Goal: Information Seeking & Learning: Learn about a topic

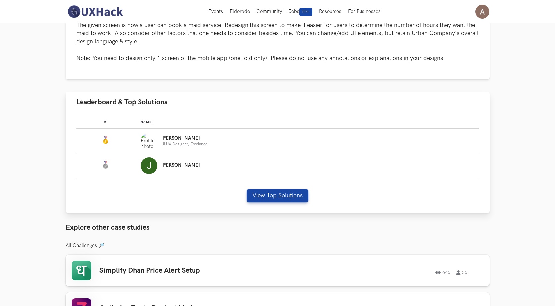
click at [220, 143] on div "[PERSON_NAME] UX Designer, Freelance" at bounding box center [307, 140] width 332 height 17
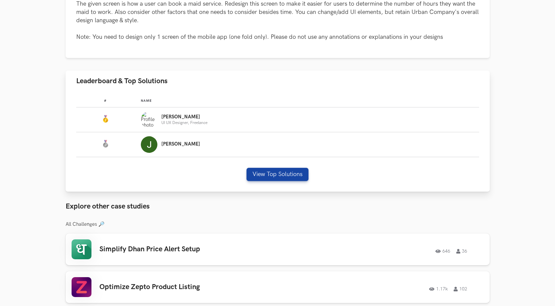
scroll to position [199, 0]
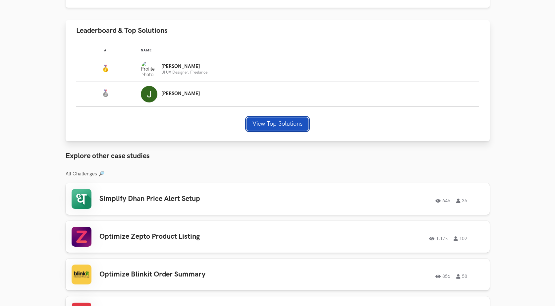
click at [267, 126] on button "View Top Solutions" at bounding box center [277, 123] width 62 height 13
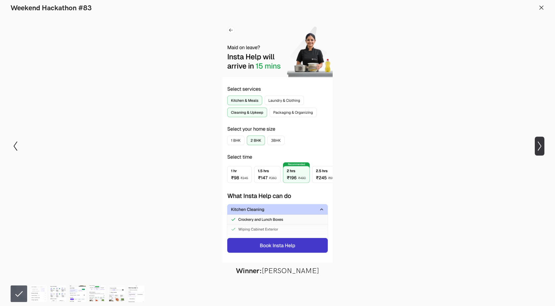
click at [540, 142] on icon "Show next slide" at bounding box center [540, 146] width 10 height 10
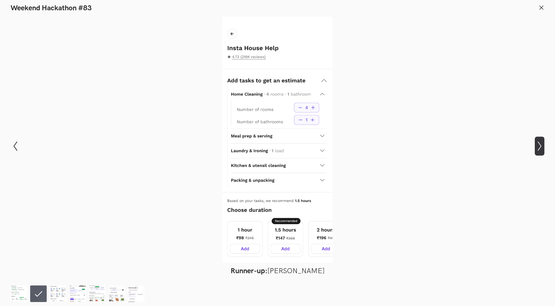
click at [540, 142] on icon "Show next slide" at bounding box center [540, 146] width 10 height 10
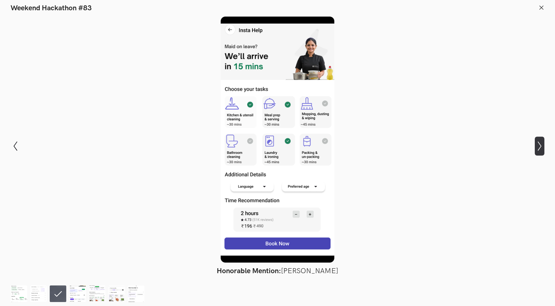
click at [540, 142] on icon "Show next slide" at bounding box center [540, 146] width 10 height 10
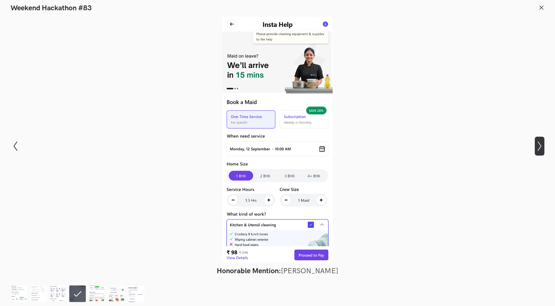
click at [540, 142] on icon "Show next slide" at bounding box center [540, 146] width 10 height 10
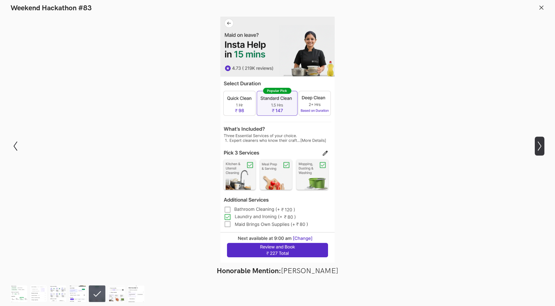
click at [540, 142] on icon "Show next slide" at bounding box center [540, 146] width 10 height 10
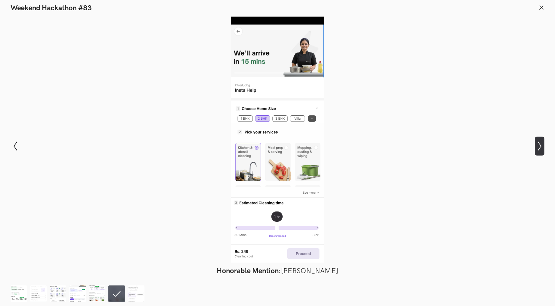
click at [540, 142] on icon "Show next slide" at bounding box center [540, 146] width 10 height 10
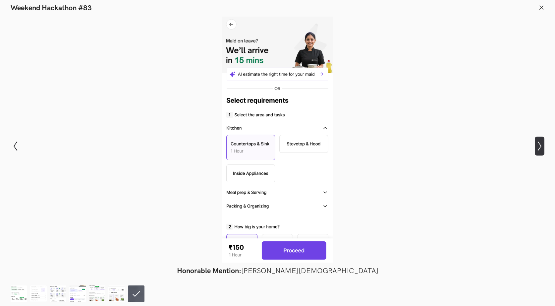
click at [540, 142] on icon "Show next slide" at bounding box center [540, 146] width 10 height 10
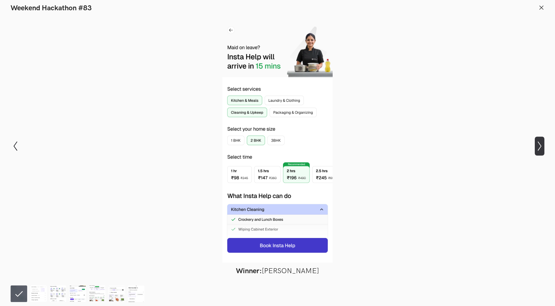
click at [538, 143] on icon "Show next slide" at bounding box center [540, 146] width 10 height 10
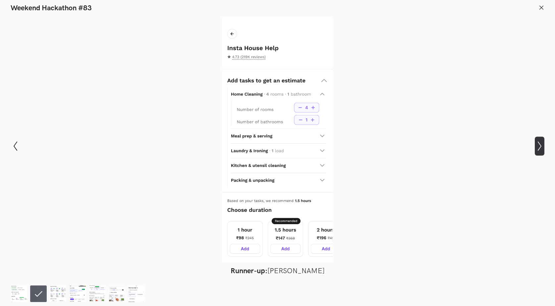
click at [539, 146] on icon "Show next slide" at bounding box center [540, 146] width 10 height 10
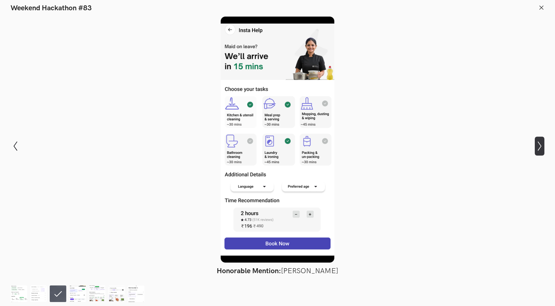
click at [537, 142] on icon "Show next slide" at bounding box center [540, 146] width 10 height 10
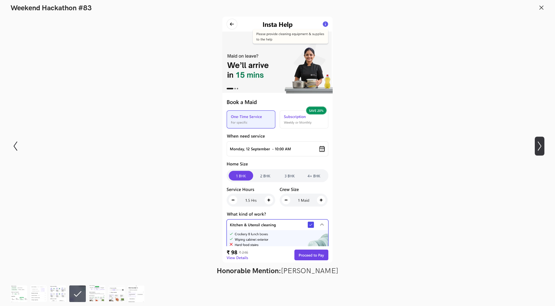
click at [537, 142] on icon "Show next slide" at bounding box center [540, 146] width 10 height 10
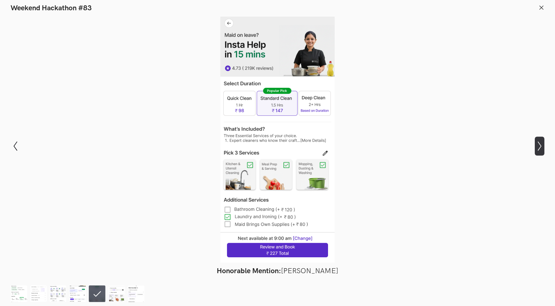
click at [541, 141] on button "Show next slide" at bounding box center [540, 145] width 10 height 19
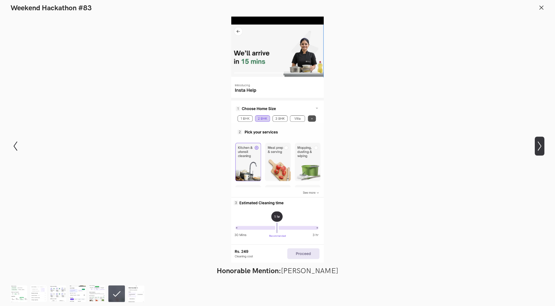
click at [541, 141] on button "Show next slide" at bounding box center [540, 145] width 10 height 19
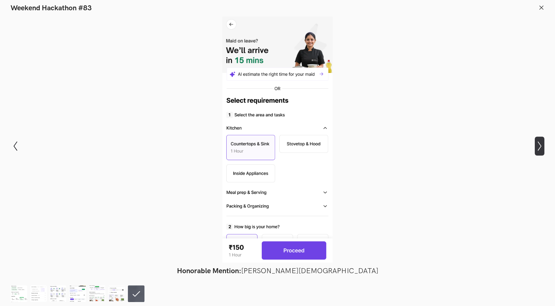
click at [541, 141] on button "Show next slide" at bounding box center [540, 145] width 10 height 19
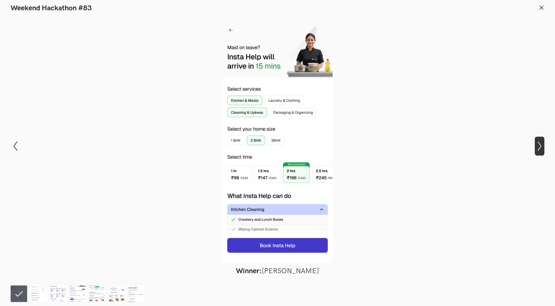
click at [541, 141] on button "Show next slide" at bounding box center [540, 145] width 10 height 19
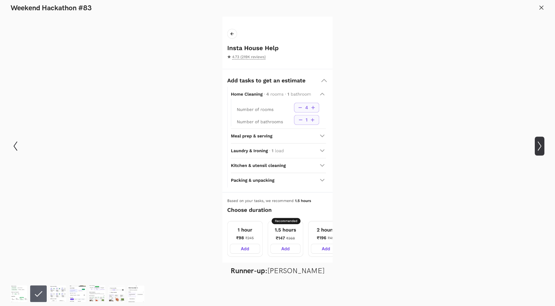
click at [541, 141] on button "Show next slide" at bounding box center [540, 145] width 10 height 19
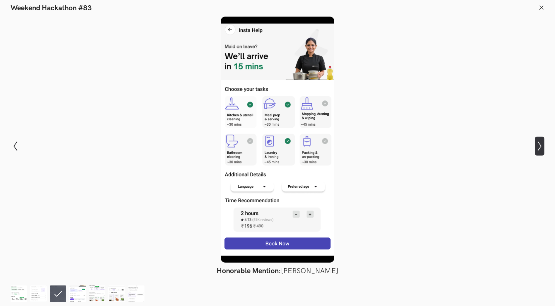
click at [541, 141] on button "Show next slide" at bounding box center [540, 145] width 10 height 19
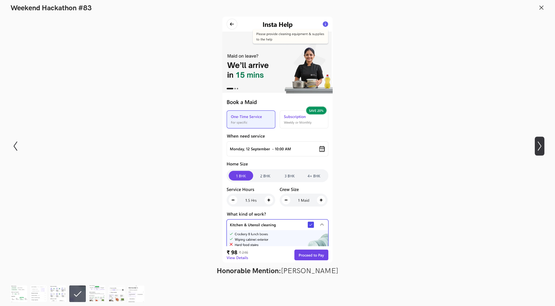
click at [540, 141] on button "Show next slide" at bounding box center [540, 145] width 10 height 19
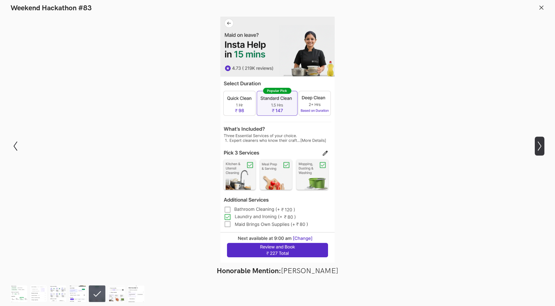
click at [540, 146] on icon "Show next slide" at bounding box center [540, 146] width 10 height 10
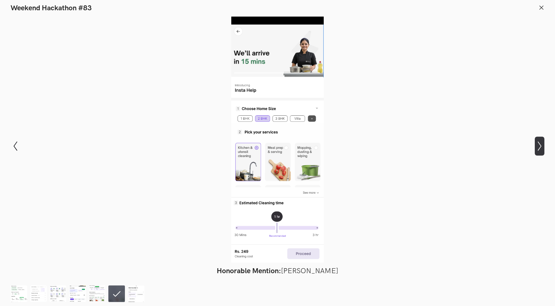
click at [538, 146] on icon "Show next slide" at bounding box center [540, 146] width 10 height 10
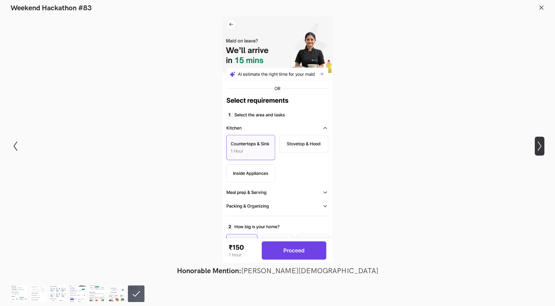
click at [538, 146] on icon "Show next slide" at bounding box center [540, 146] width 10 height 10
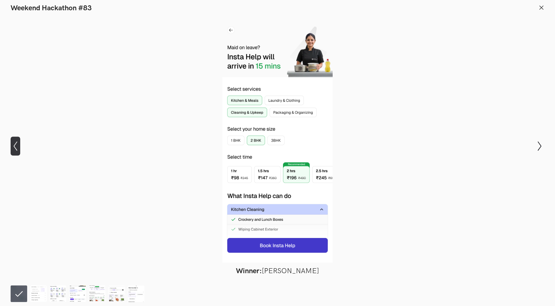
click at [14, 148] on icon "Show previous slide" at bounding box center [16, 146] width 10 height 10
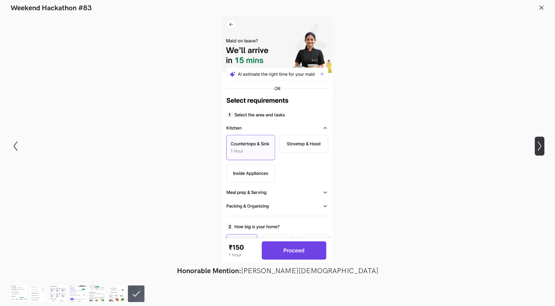
click at [540, 151] on button "Show next slide" at bounding box center [540, 145] width 10 height 19
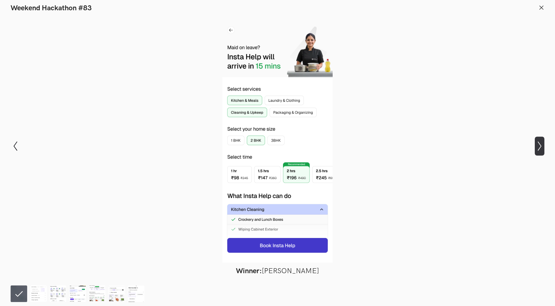
click at [540, 151] on button "Show next slide" at bounding box center [540, 145] width 10 height 19
